Goal: Task Accomplishment & Management: Use online tool/utility

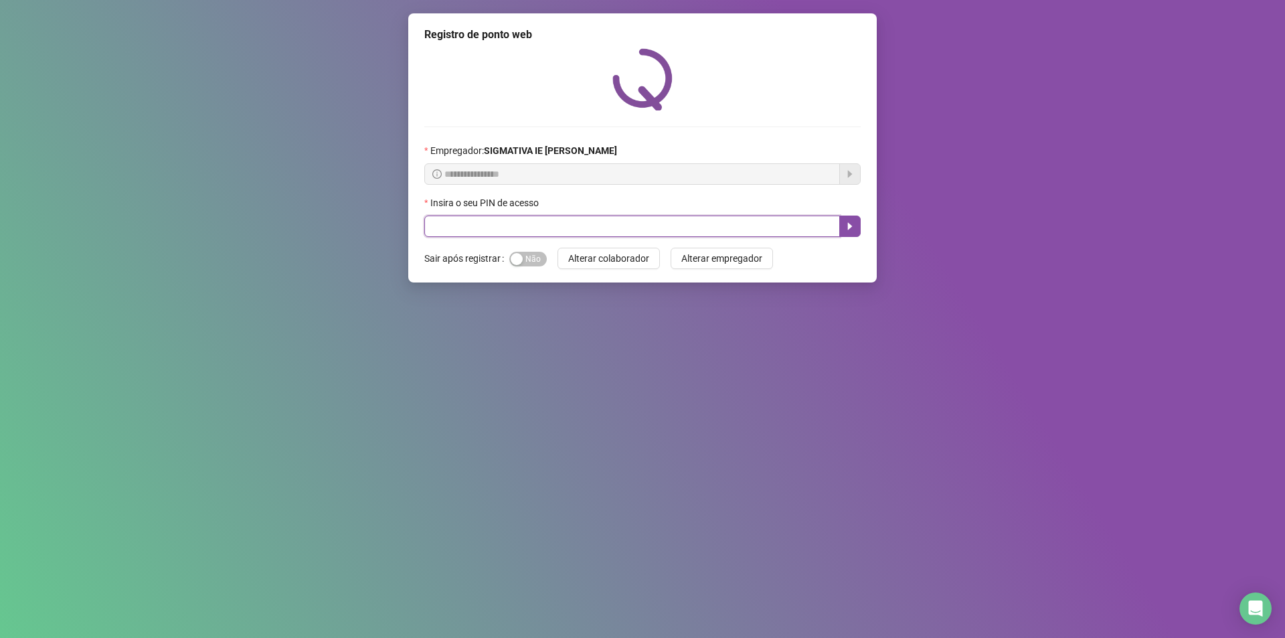
click at [603, 226] on input "text" at bounding box center [632, 226] width 416 height 21
click at [507, 226] on input "text" at bounding box center [632, 226] width 416 height 21
type input "*****"
click at [845, 226] on icon "caret-right" at bounding box center [850, 226] width 11 height 11
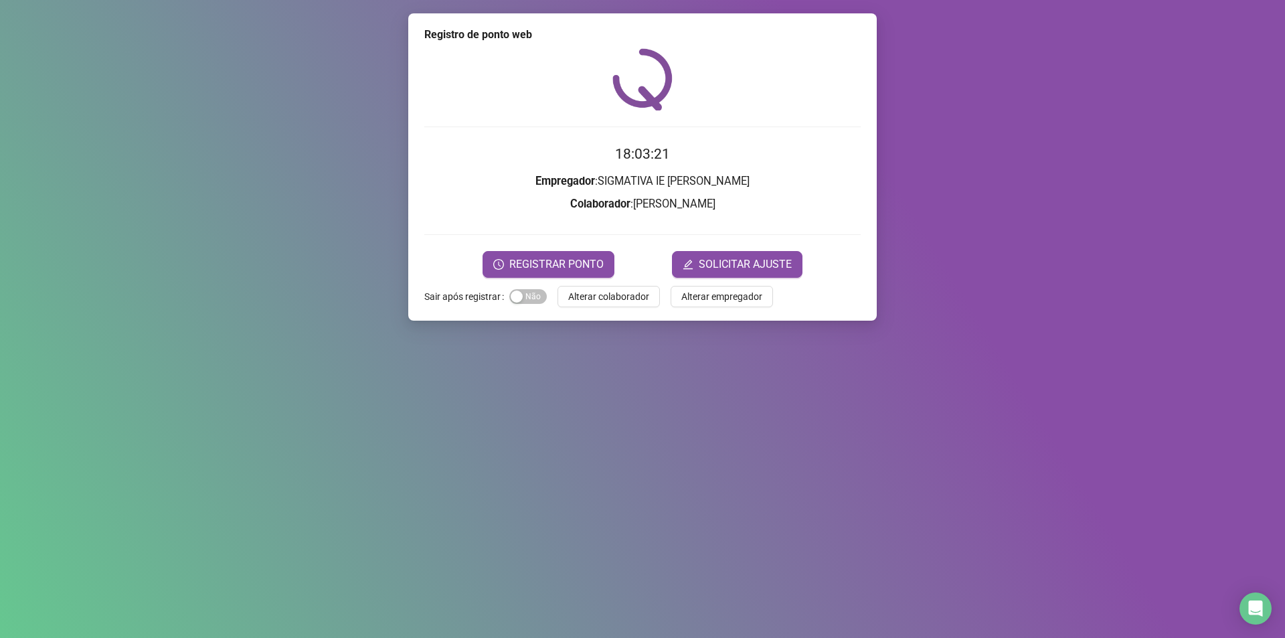
drag, startPoint x: 1271, startPoint y: 0, endPoint x: 977, endPoint y: 249, distance: 385.2
click at [977, 251] on div "Registro de ponto web 18:03:21 Empregador : SIGMATIVA IE PAULO LOPES Colaborado…" at bounding box center [642, 319] width 1285 height 638
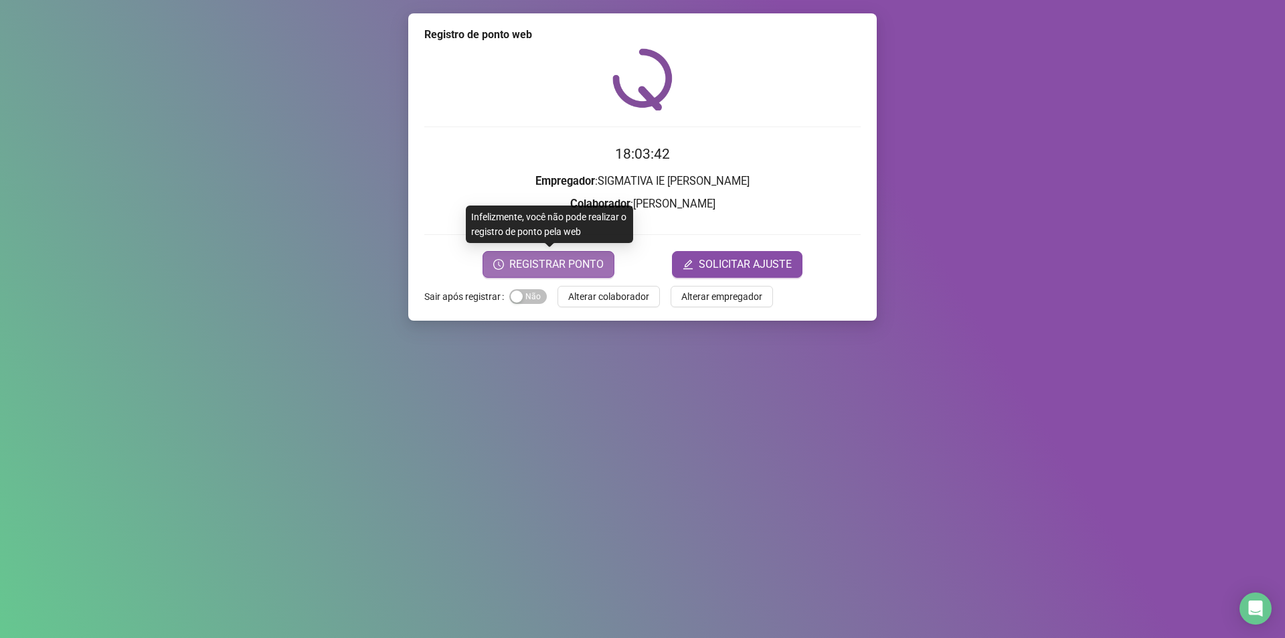
click at [542, 268] on span "REGISTRAR PONTO" at bounding box center [556, 264] width 94 height 16
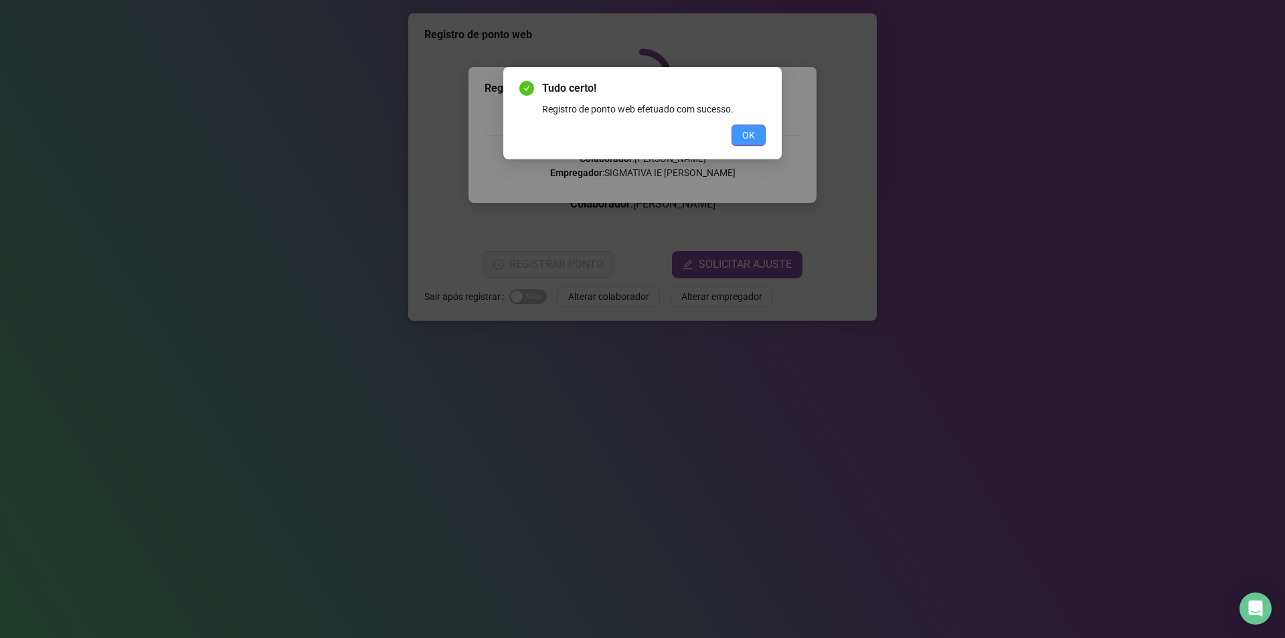
click at [746, 138] on span "OK" at bounding box center [748, 135] width 13 height 15
